Goal: Information Seeking & Learning: Learn about a topic

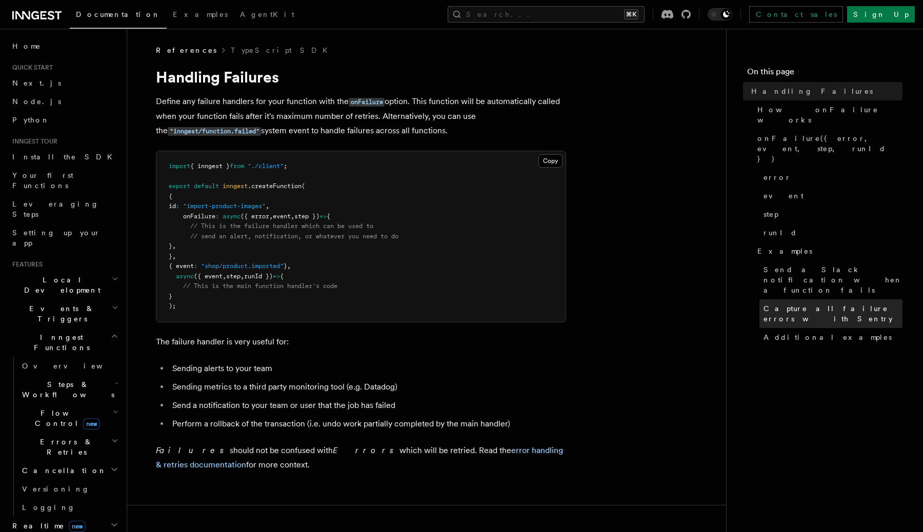
click at [796, 304] on span "Capture all failure errors with Sentry" at bounding box center [833, 314] width 139 height 21
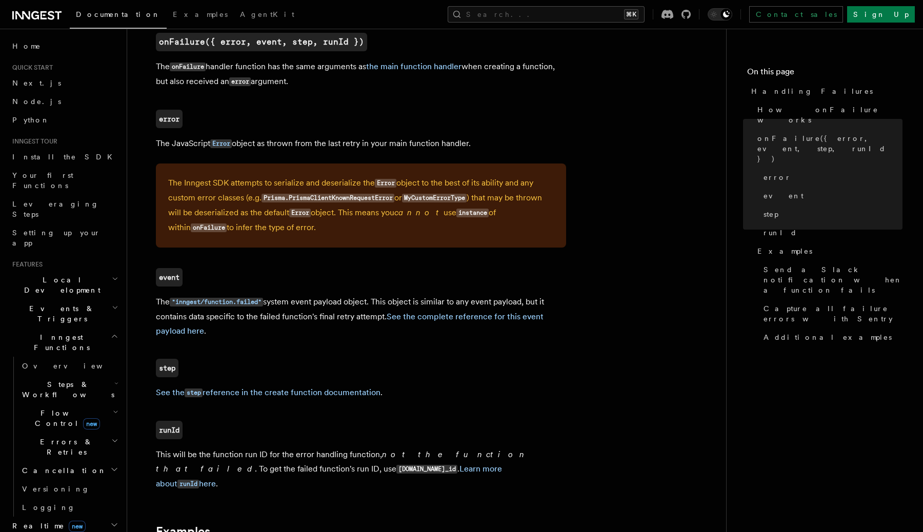
scroll to position [510, 0]
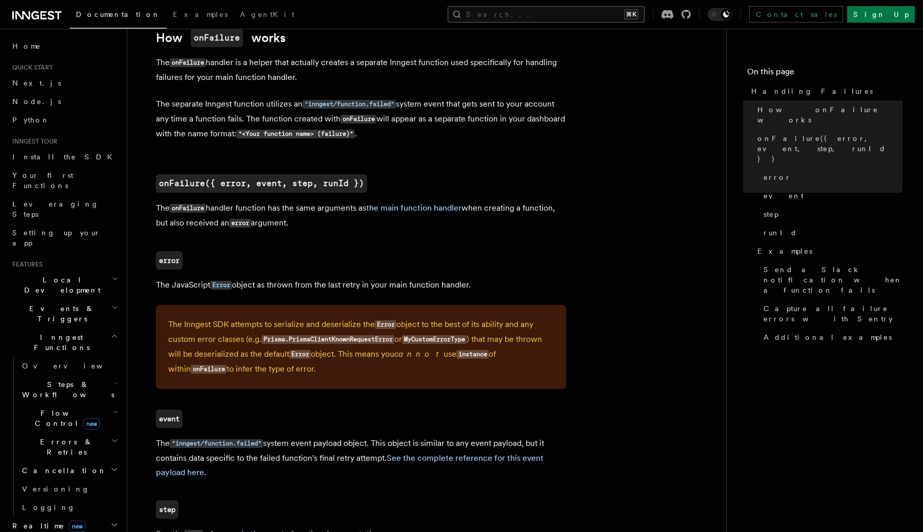
click at [583, 13] on button "Search... ⌘K" at bounding box center [546, 14] width 197 height 16
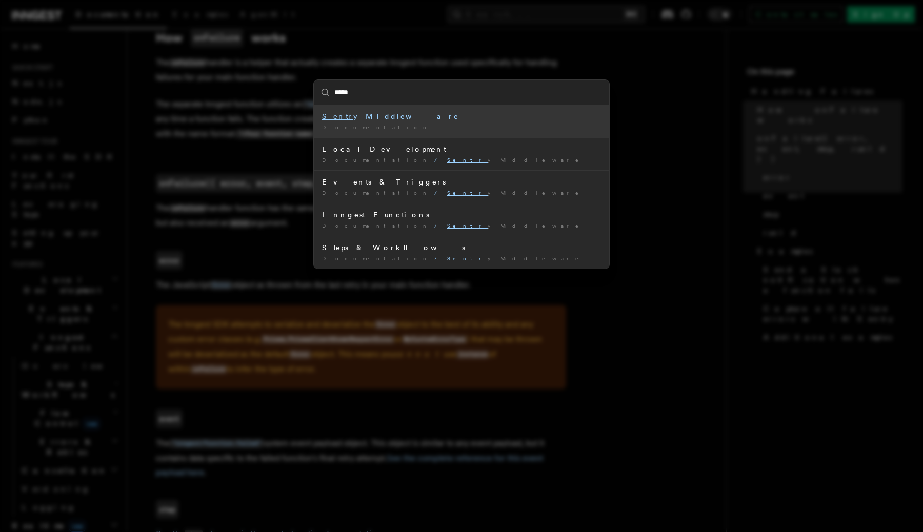
type input "******"
click at [527, 122] on li "Sentry Middleware Documentation /" at bounding box center [461, 121] width 295 height 32
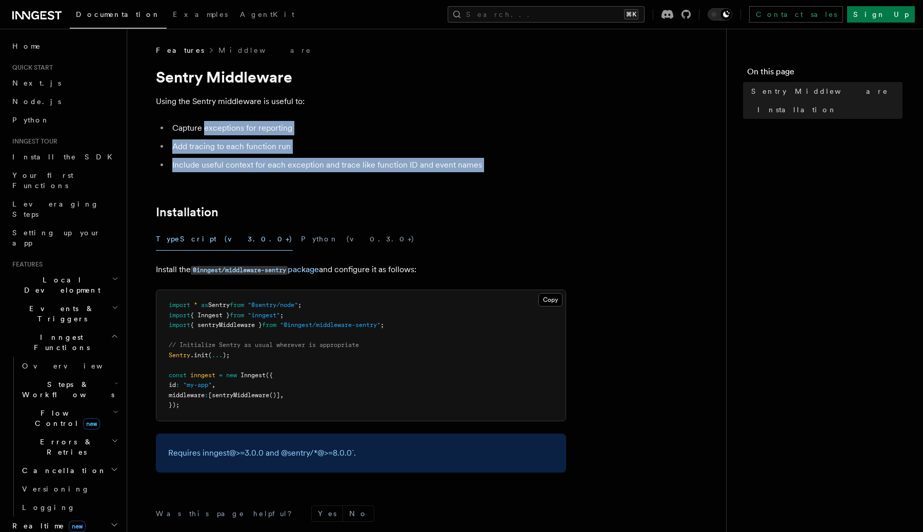
drag, startPoint x: 204, startPoint y: 128, endPoint x: 285, endPoint y: 189, distance: 101.3
click at [285, 189] on article "Features Middleware Sentry Middleware Using the Sentry middleware is useful to:…" at bounding box center [427, 360] width 566 height 631
click at [285, 193] on article "Features Middleware Sentry Middleware Using the Sentry middleware is useful to:…" at bounding box center [427, 360] width 566 height 631
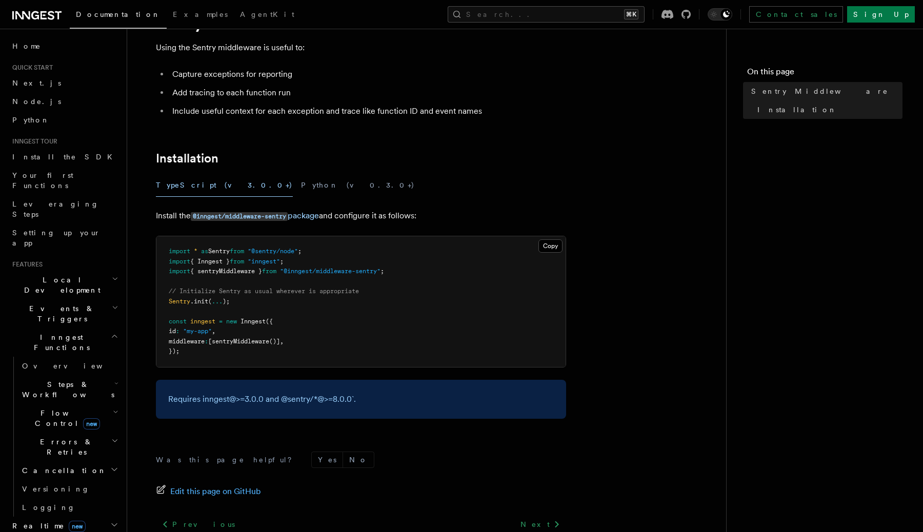
scroll to position [55, 0]
